Goal: Information Seeking & Learning: Learn about a topic

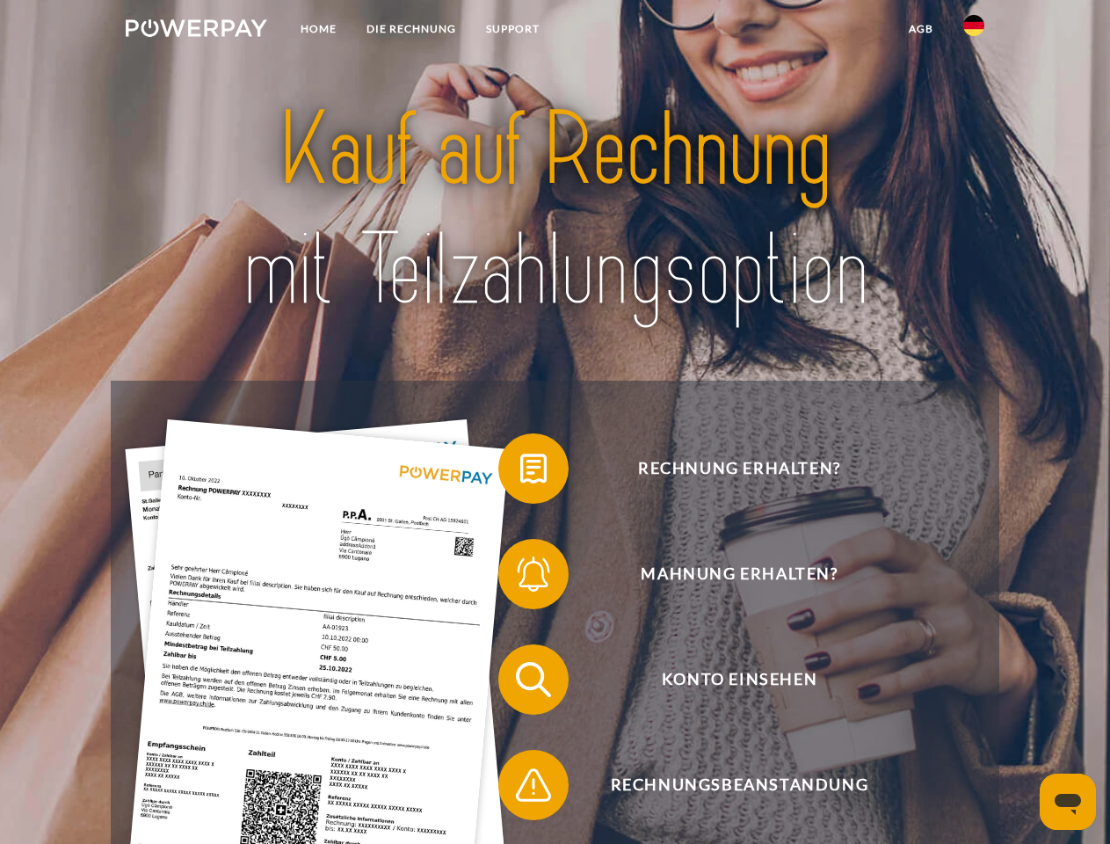
click at [196, 31] on img at bounding box center [197, 28] width 142 height 18
click at [974, 31] on img at bounding box center [973, 25] width 21 height 21
click at [920, 29] on link "agb" at bounding box center [921, 29] width 54 height 32
click at [520, 472] on span at bounding box center [507, 469] width 88 height 88
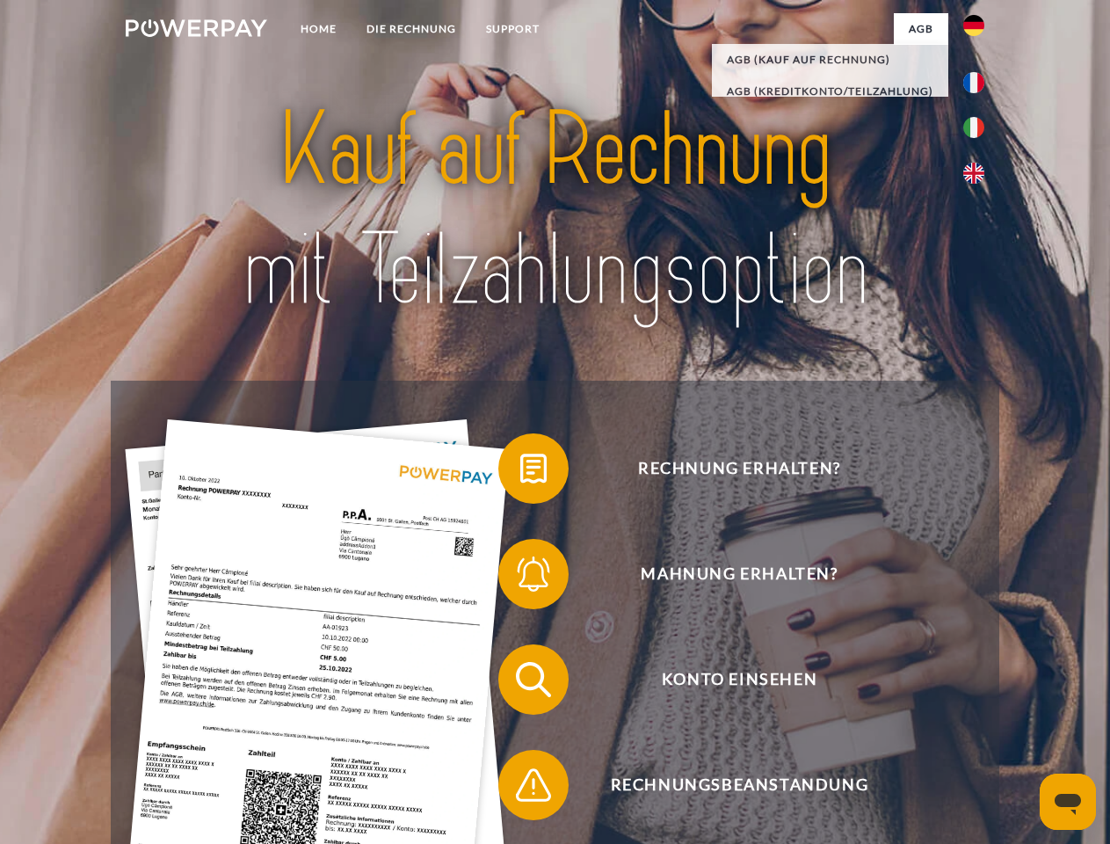
click at [520, 577] on span at bounding box center [507, 574] width 88 height 88
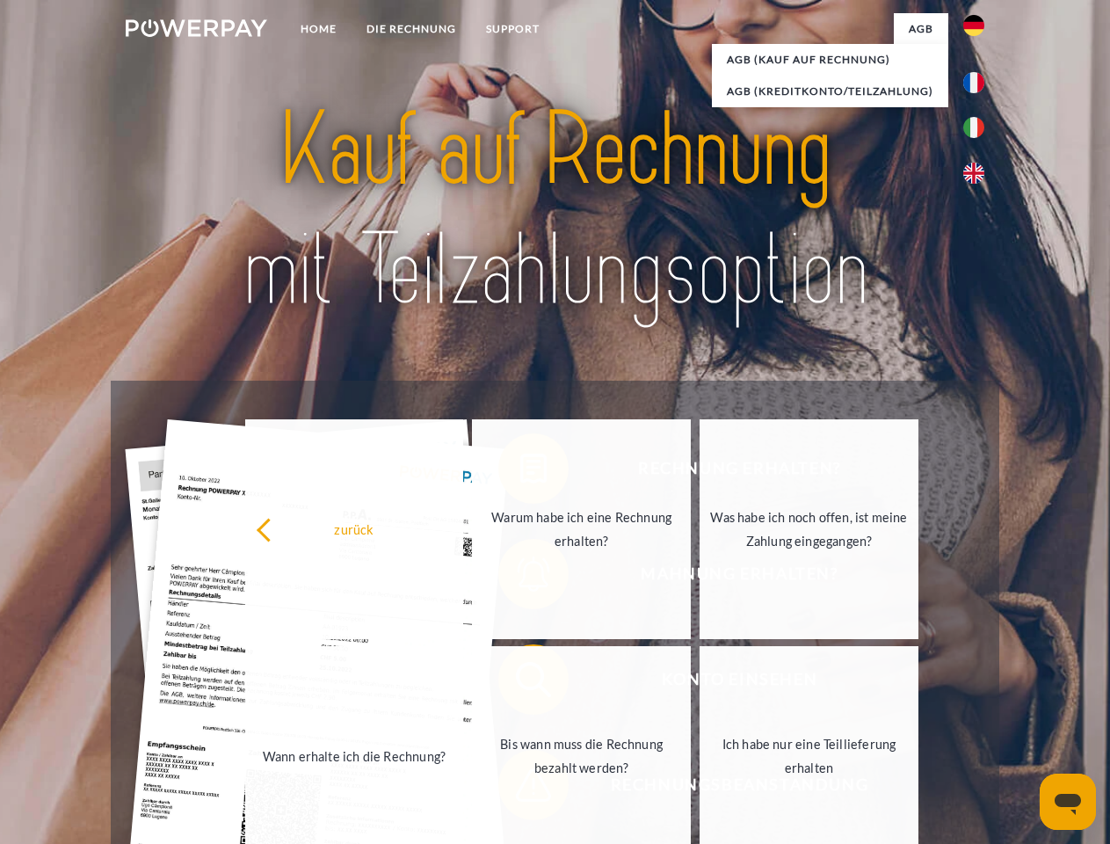
click at [520, 683] on link "Bis wann muss die Rechnung bezahlt werden?" at bounding box center [581, 756] width 219 height 220
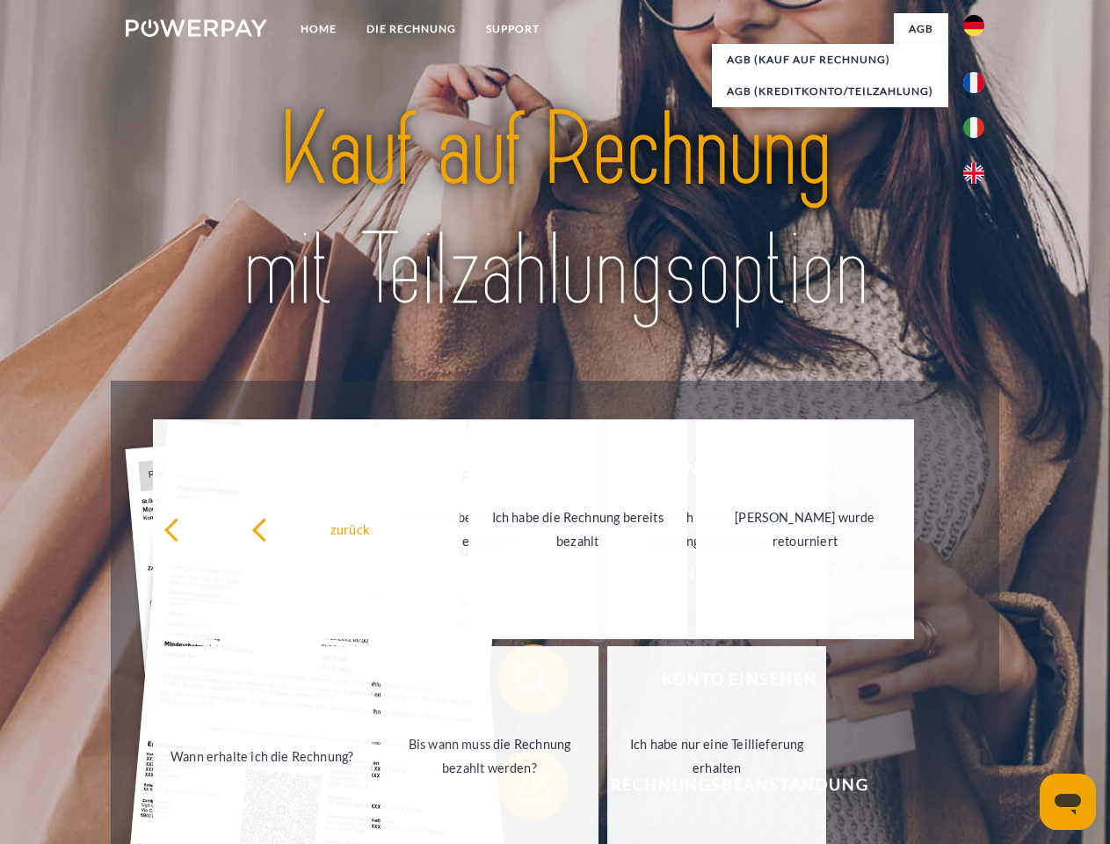
click at [607, 788] on link "Ich habe nur eine Teillieferung erhalten" at bounding box center [716, 756] width 219 height 220
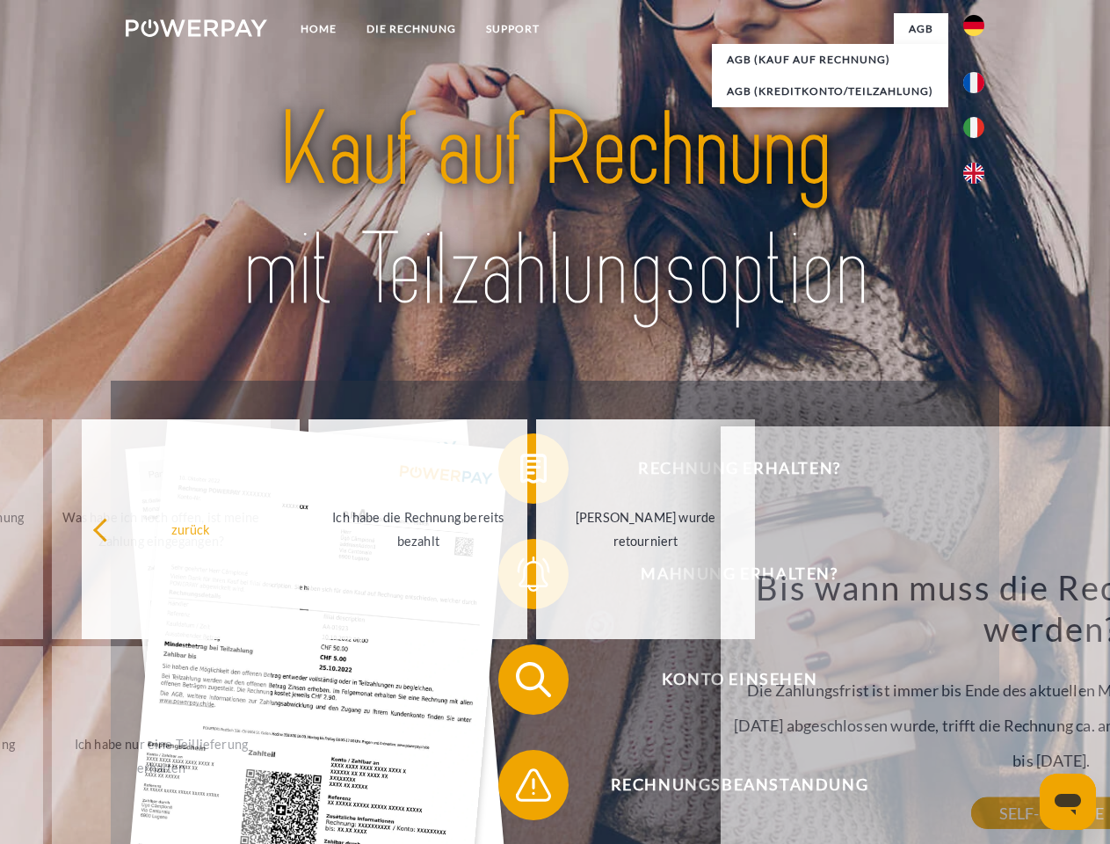
click at [1068, 802] on icon "Messaging-Fenster öffnen" at bounding box center [1068, 804] width 26 height 21
